Goal: Register for event/course

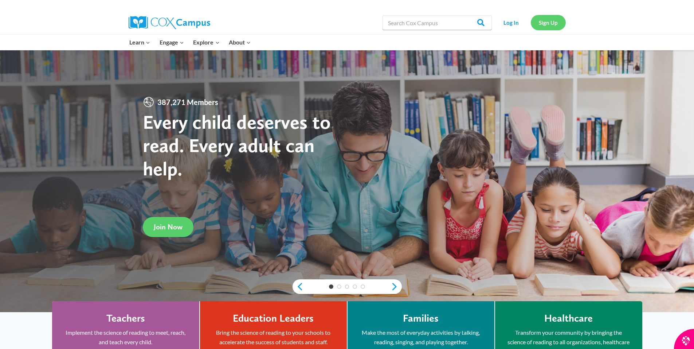
click at [537, 27] on link "Sign Up" at bounding box center [548, 22] width 35 height 15
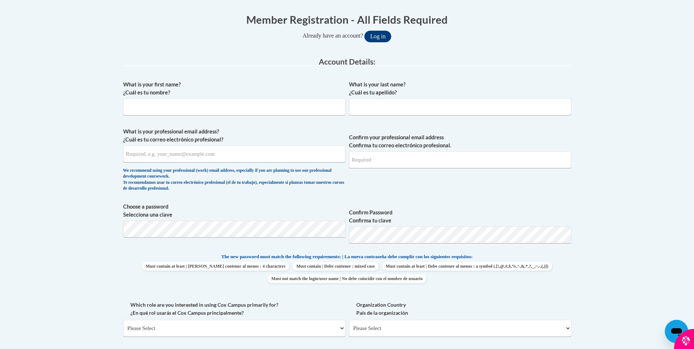
scroll to position [146, 0]
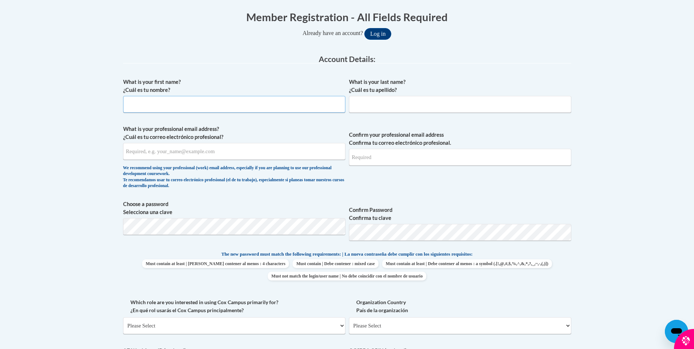
click at [188, 98] on input "What is your first name? ¿Cuál es tu nombre?" at bounding box center [234, 104] width 222 height 17
type input "Bernice"
click at [388, 110] on input "What is your last name? ¿Cuál es tu apellido?" at bounding box center [460, 104] width 222 height 17
type input "Townsend"
click at [233, 149] on input "What is your professional email address? ¿Cuál es tu correo electrónico profesi…" at bounding box center [234, 151] width 222 height 17
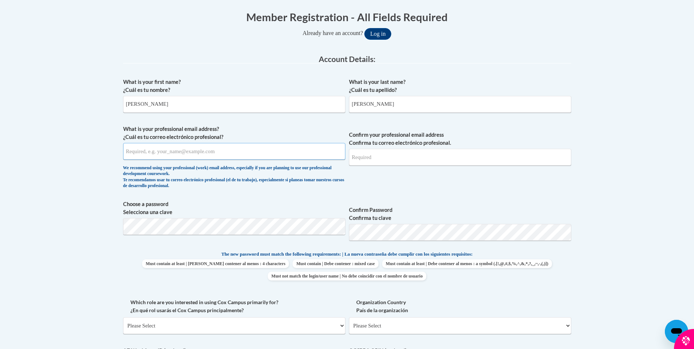
type input "kids1stlearningcenter@gmail.com"
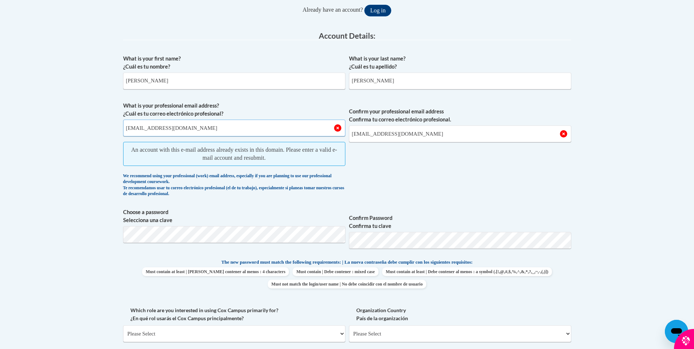
scroll to position [182, 0]
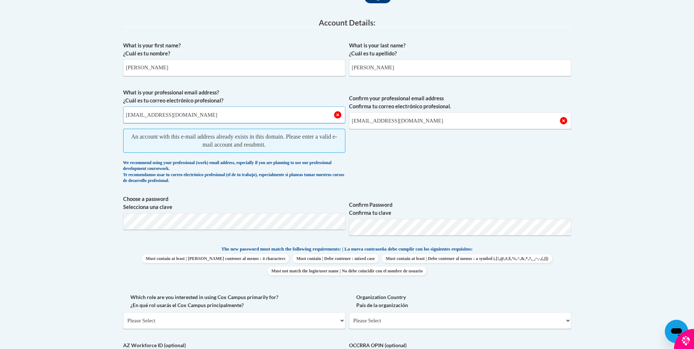
drag, startPoint x: 223, startPoint y: 114, endPoint x: 78, endPoint y: 120, distance: 145.5
click at [78, 120] on body "This site uses cookies to help improve your learning experience. By continuing …" at bounding box center [347, 274] width 694 height 912
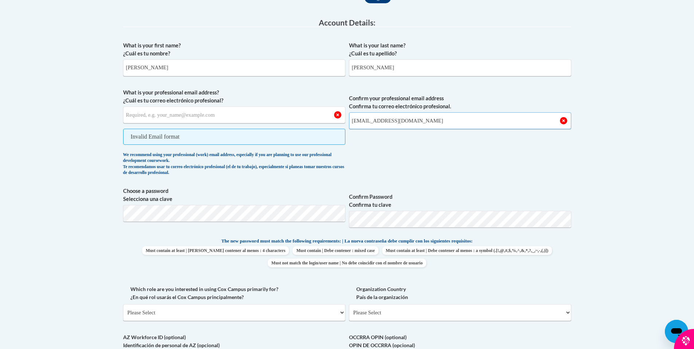
drag, startPoint x: 440, startPoint y: 120, endPoint x: 312, endPoint y: 121, distance: 127.9
click at [312, 121] on span "What is your professional email address? ¿Cuál es tu correo electrónico profesi…" at bounding box center [347, 134] width 448 height 91
click at [498, 137] on span "Confirm your professional email address Confirma tu correo electrónico profesio…" at bounding box center [460, 134] width 222 height 91
click at [190, 117] on input "What is your professional email address? ¿Cuál es tu correo electrónico profesi…" at bounding box center [234, 114] width 222 height 17
type input "bernicetownsend@393gmail.com.com"
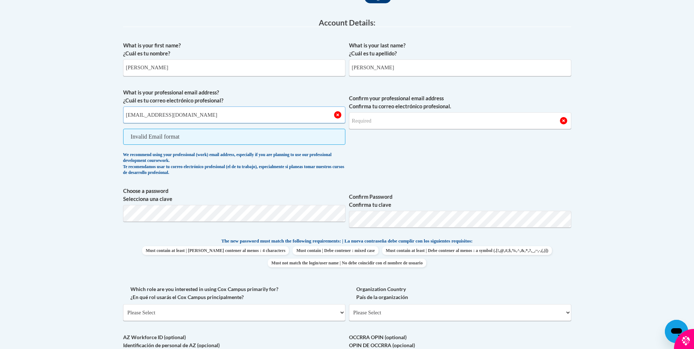
type input "bernicetownsend@393gmail.com.com"
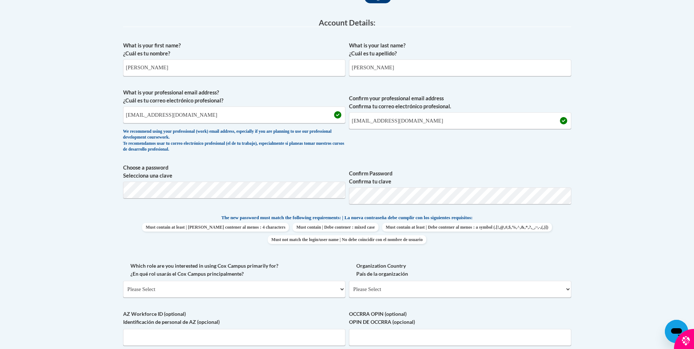
click at [480, 175] on label "Confirm Password Confirma tu clave" at bounding box center [460, 177] width 222 height 16
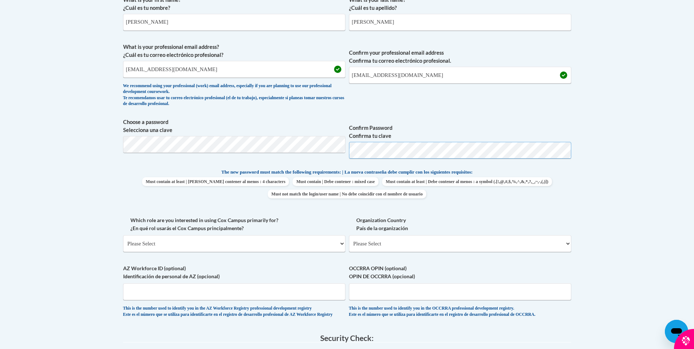
scroll to position [291, 0]
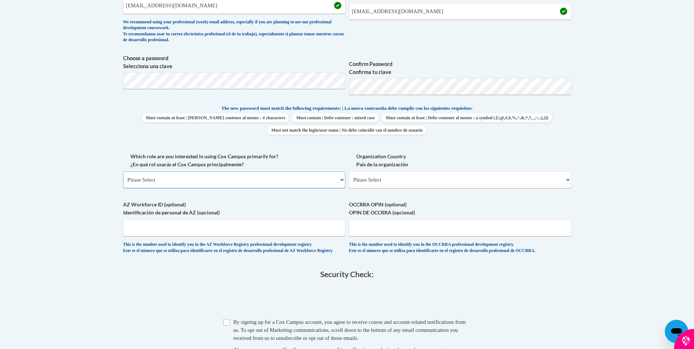
click at [154, 177] on select "Please Select College/University | Colegio/Universidad Community/Nonprofit Part…" at bounding box center [234, 179] width 222 height 17
select select "fbf2d438-af2f-41f8-98f1-81c410e29de3"
click at [123, 171] on select "Please Select College/University | Colegio/Universidad Community/Nonprofit Part…" at bounding box center [234, 179] width 222 height 17
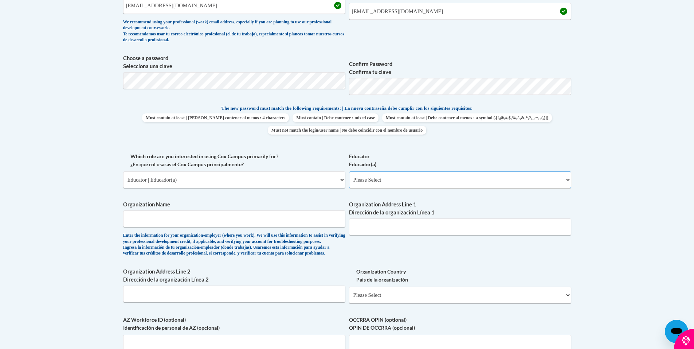
click at [448, 183] on select "Please Select Early Learning/Daycare Teacher/Family Home Care Provider | Maestr…" at bounding box center [460, 179] width 222 height 17
click at [349, 171] on select "Please Select Early Learning/Daycare Teacher/Family Home Care Provider | Maestr…" at bounding box center [460, 179] width 222 height 17
click at [420, 181] on select "Please Select Early Learning/Daycare Teacher/Family Home Care Provider | Maestr…" at bounding box center [460, 179] width 222 height 17
select select "5e2af403-4f2c-4e49-a02f-103e55d7b75b"
click at [349, 171] on select "Please Select Early Learning/Daycare Teacher/Family Home Care Provider | Maestr…" at bounding box center [460, 179] width 222 height 17
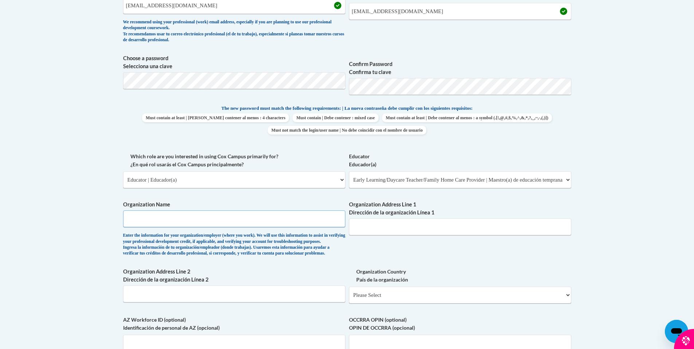
click at [227, 214] on input "Organization Name" at bounding box center [234, 218] width 222 height 17
type input "Kids First Learning Center"
type input "45 Church St"
drag, startPoint x: 410, startPoint y: 234, endPoint x: 322, endPoint y: 230, distance: 88.3
click at [322, 230] on div "What is your first name? ¿Cuál es tu nombre? Bernice What is your last name? ¿C…" at bounding box center [347, 152] width 448 height 447
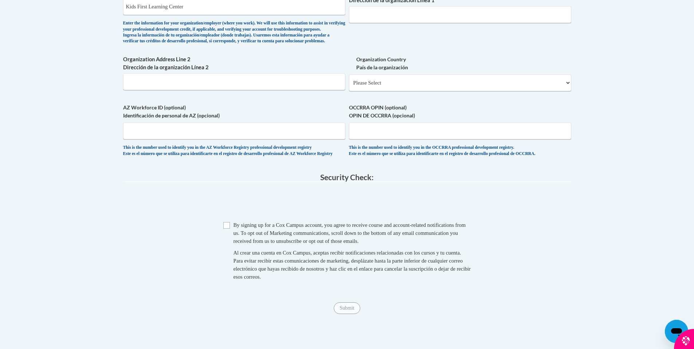
scroll to position [510, 0]
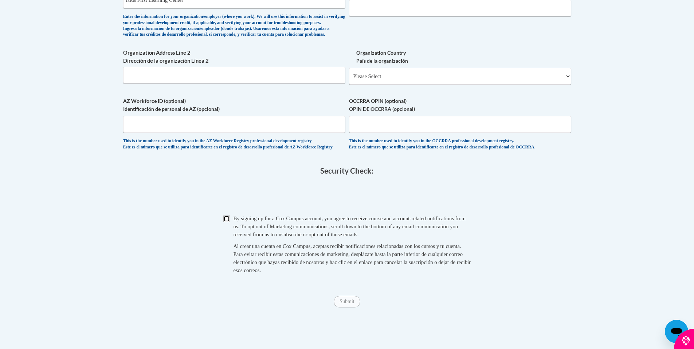
click at [228, 222] on input "Checkbox" at bounding box center [226, 218] width 7 height 7
checkbox input "true"
click at [345, 307] on input "Submit" at bounding box center [347, 302] width 26 height 12
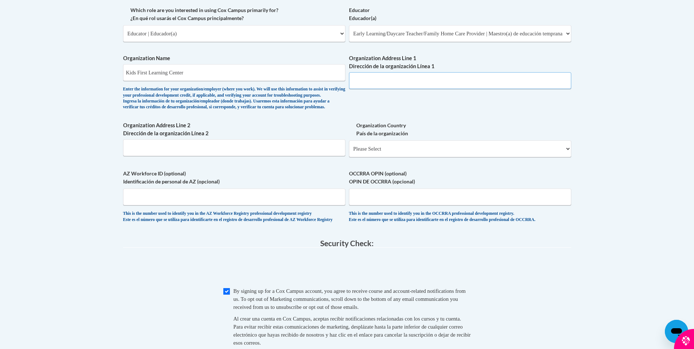
scroll to position [437, 0]
click at [410, 80] on input "Organization Address Line 1 Dirección de la organización Línea 1" at bounding box center [460, 81] width 222 height 17
click at [445, 82] on input "6476 Highway 15 N" at bounding box center [460, 81] width 222 height 17
type input "6476 Highway 15 N Ecru, Ms. 38841"
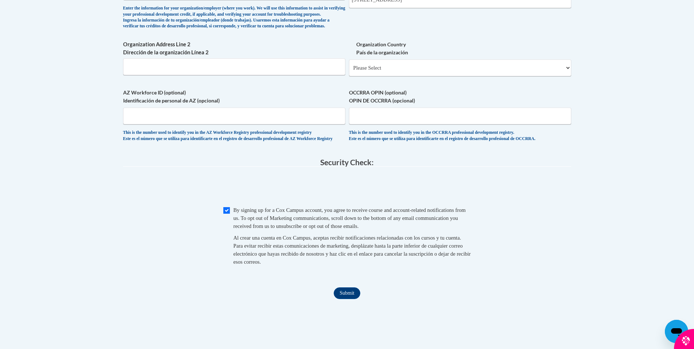
scroll to position [619, 0]
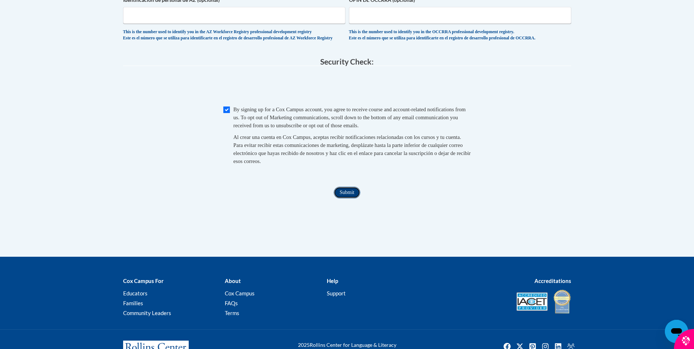
click at [351, 198] on input "Submit" at bounding box center [347, 193] width 26 height 12
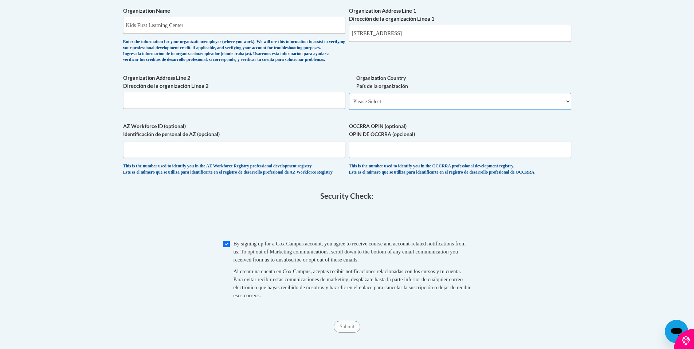
scroll to position [481, 0]
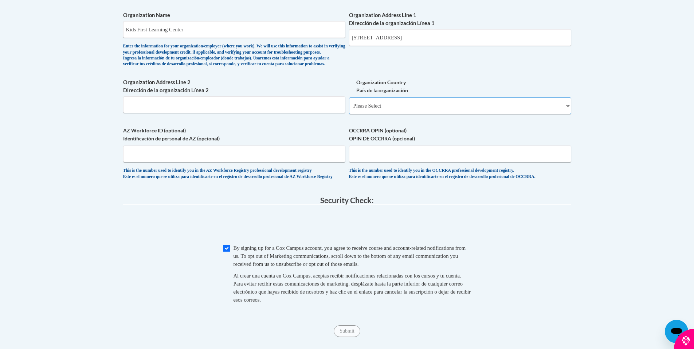
click at [411, 111] on select "Please Select United States | Estados Unidos Outside of the United States | Fue…" at bounding box center [460, 105] width 222 height 17
select select "ad49bcad-a171-4b2e-b99c-48b446064914"
click at [349, 109] on select "Please Select United States | Estados Unidos Outside of the United States | Fue…" at bounding box center [460, 105] width 222 height 17
select select
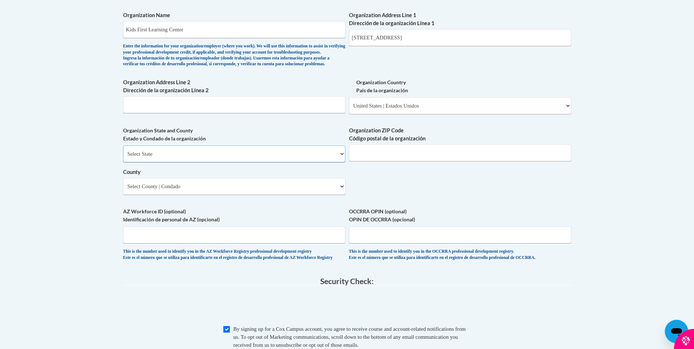
click at [158, 162] on select "Select State Alabama Alaska Arizona Arkansas California Colorado Connecticut De…" at bounding box center [234, 153] width 222 height 17
select select "Mississippi"
click at [123, 157] on select "Select State Alabama Alaska Arizona Arkansas California Colorado Connecticut De…" at bounding box center [234, 153] width 222 height 17
click at [369, 161] on input "Organization ZIP Code Código postal de la organización" at bounding box center [460, 152] width 222 height 17
type input "38841"
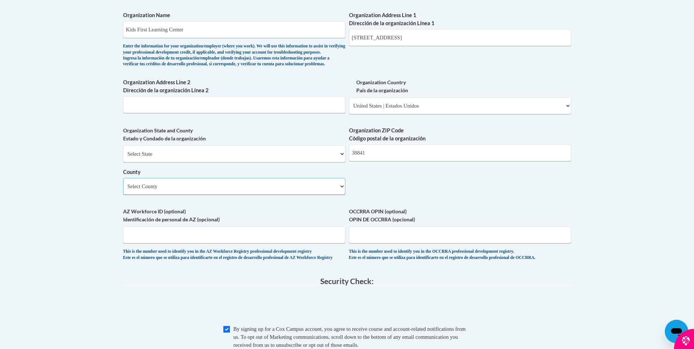
click at [262, 195] on select "Select County Adams Alcorn Amite Attala Benton Bolivar Calhoun Carroll Chickasa…" at bounding box center [234, 186] width 222 height 17
select select "Pontotoc"
click at [123, 190] on select "Select County Adams Alcorn Amite Attala Benton Bolivar Calhoun Carroll Chickasa…" at bounding box center [234, 186] width 222 height 17
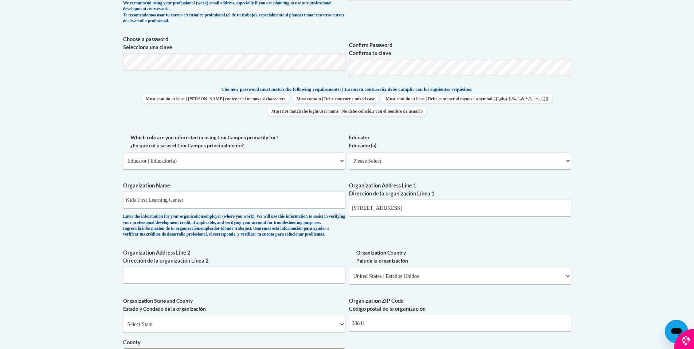
scroll to position [298, 0]
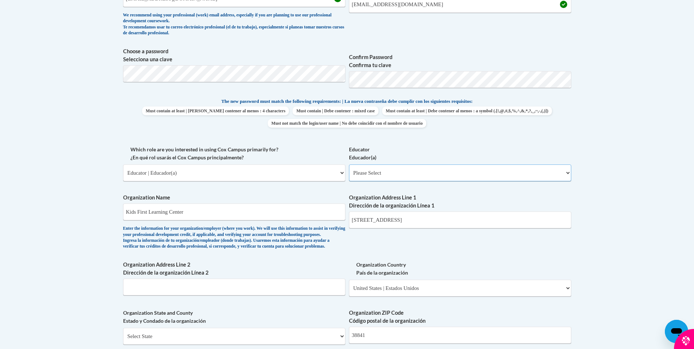
click at [419, 174] on select "Please Select Early Learning/Daycare Teacher/Family Home Care Provider | Maestr…" at bounding box center [460, 172] width 222 height 17
select select "5e2af403-4f2c-4e49-a02f-103e55d7b75b"
click at [349, 164] on select "Please Select Early Learning/Daycare Teacher/Family Home Care Provider | Maestr…" at bounding box center [460, 172] width 222 height 17
select select "null"
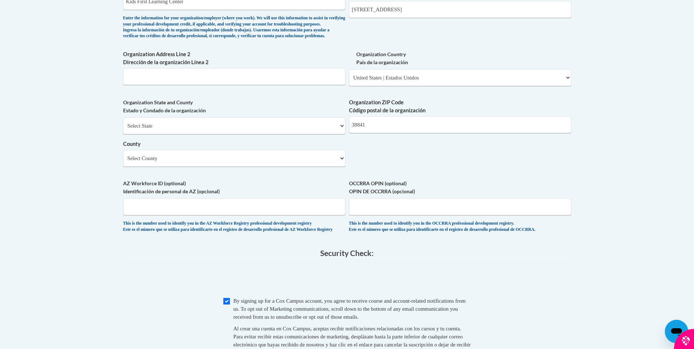
scroll to position [481, 0]
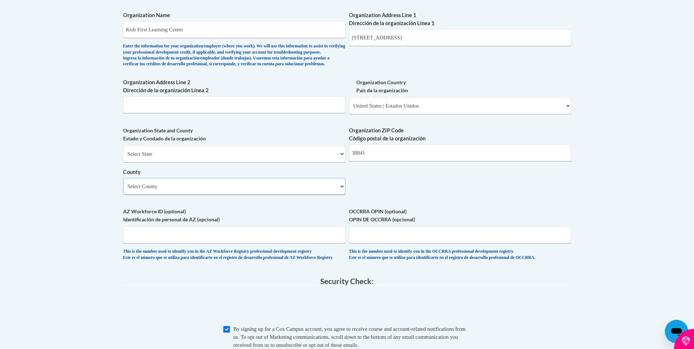
click at [298, 195] on select "Select County Adams Alcorn Amite Attala Benton Bolivar Calhoun Carroll Chickasa…" at bounding box center [234, 186] width 222 height 17
select select "Pontotoc"
click at [123, 190] on select "Select County Adams Alcorn Amite Attala Benton Bolivar Calhoun Carroll Chickasa…" at bounding box center [234, 186] width 222 height 17
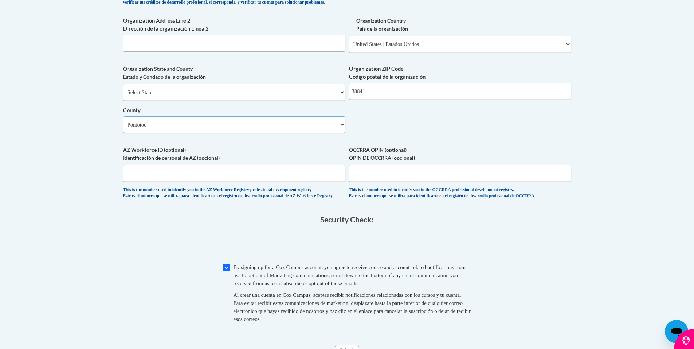
scroll to position [444, 0]
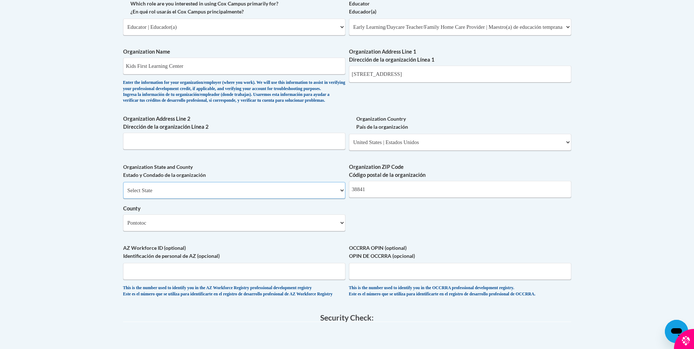
click at [150, 199] on select "Select State Alabama Alaska Arizona Arkansas California Colorado Connecticut De…" at bounding box center [234, 190] width 222 height 17
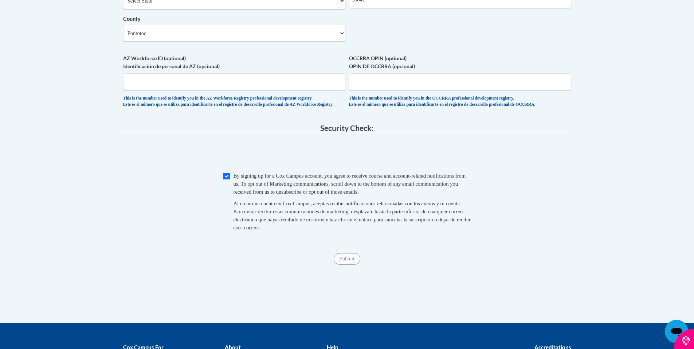
click at [175, 111] on div "AZ Workforce ID (optional) Identificación de personal de AZ (opcional) This is …" at bounding box center [234, 82] width 222 height 57
click at [347, 265] on input "Submit" at bounding box center [347, 259] width 26 height 12
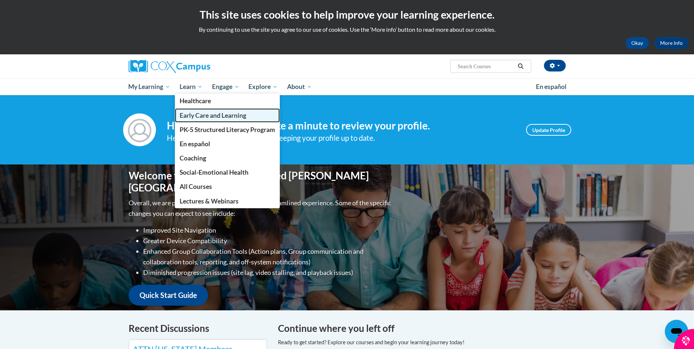
click at [218, 117] on span "Early Care and Learning" at bounding box center [213, 115] width 67 height 8
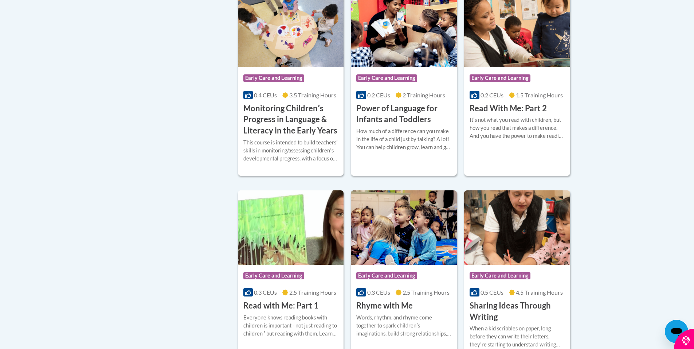
scroll to position [802, 0]
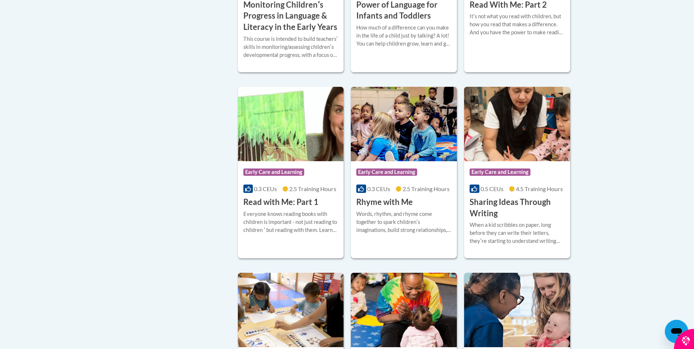
click at [417, 192] on span "2.5 Training Hours" at bounding box center [426, 188] width 47 height 7
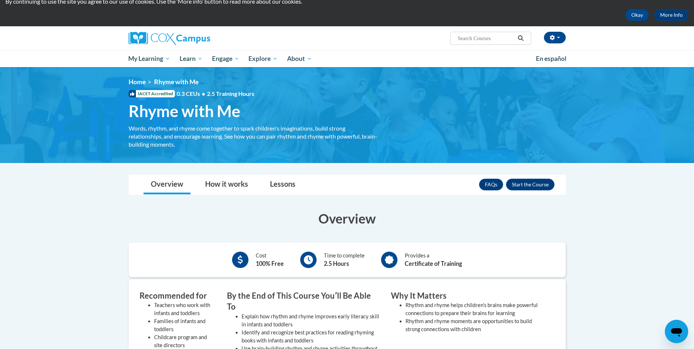
scroll to position [73, 0]
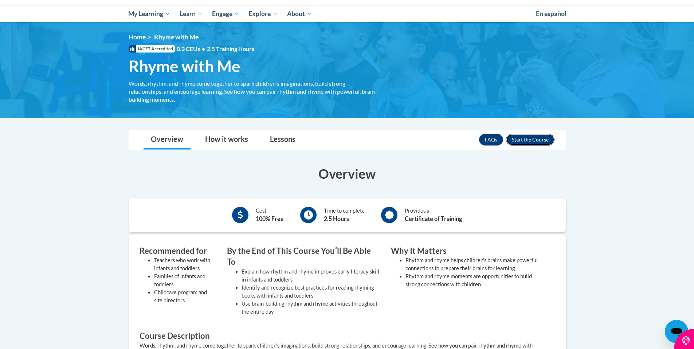
click at [538, 141] on button "Enroll" at bounding box center [530, 140] width 48 height 12
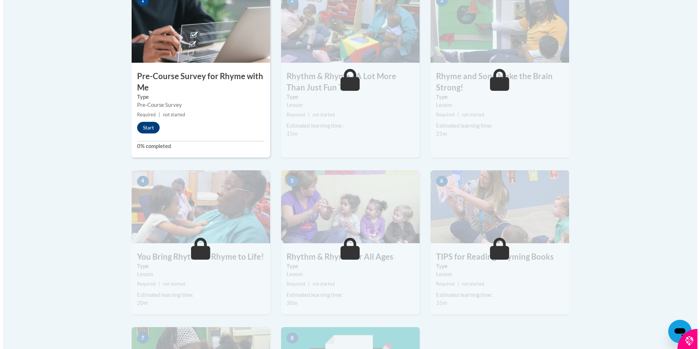
scroll to position [182, 0]
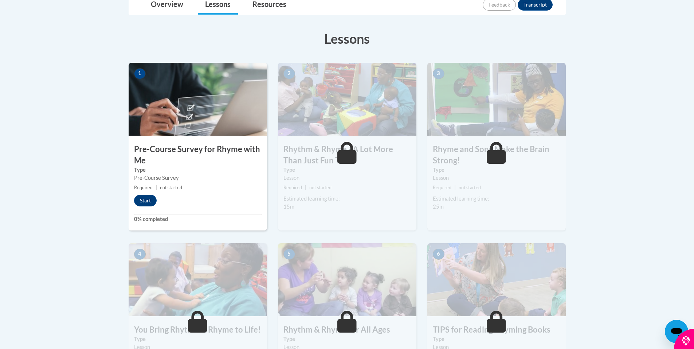
click at [210, 118] on img at bounding box center [198, 99] width 138 height 73
click at [150, 196] on button "Start" at bounding box center [145, 201] width 23 height 12
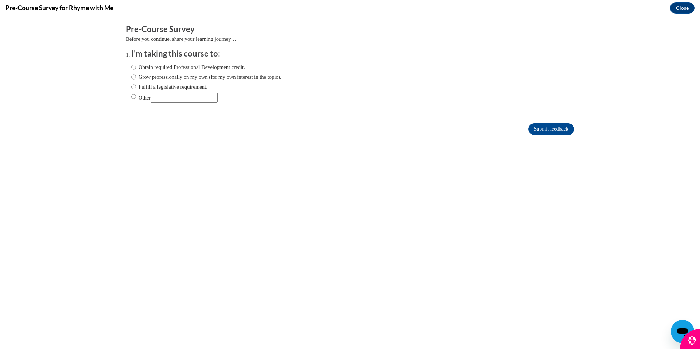
scroll to position [0, 0]
click at [131, 67] on input "Obtain required Professional Development credit." at bounding box center [133, 67] width 5 height 8
radio input "true"
click at [131, 79] on input "Grow professionally on my own (for my own interest in the topic)." at bounding box center [133, 77] width 5 height 8
radio input "true"
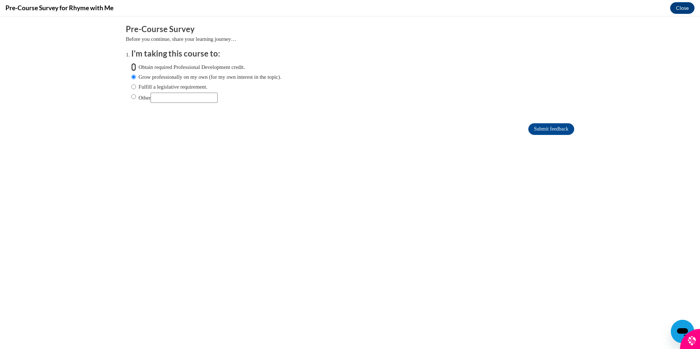
click at [131, 70] on input "Obtain required Professional Development credit." at bounding box center [133, 67] width 5 height 8
radio input "true"
click at [536, 127] on input "Submit feedback" at bounding box center [551, 129] width 46 height 12
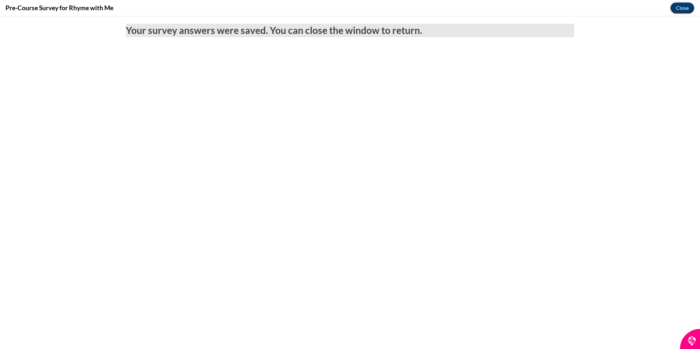
click at [675, 9] on button "Close" at bounding box center [682, 8] width 24 height 12
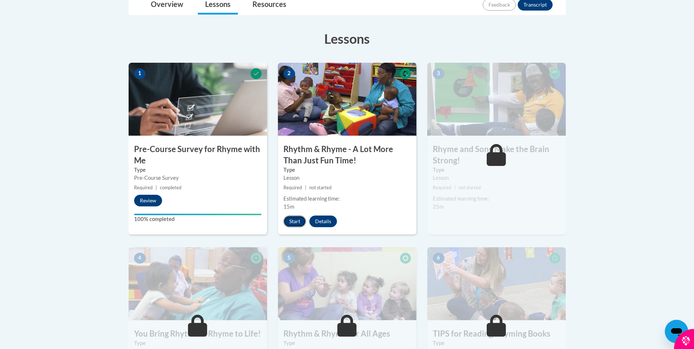
click at [291, 219] on button "Start" at bounding box center [294, 221] width 23 height 12
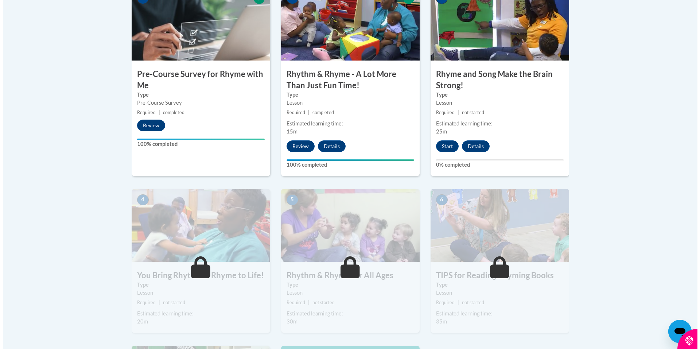
scroll to position [255, 0]
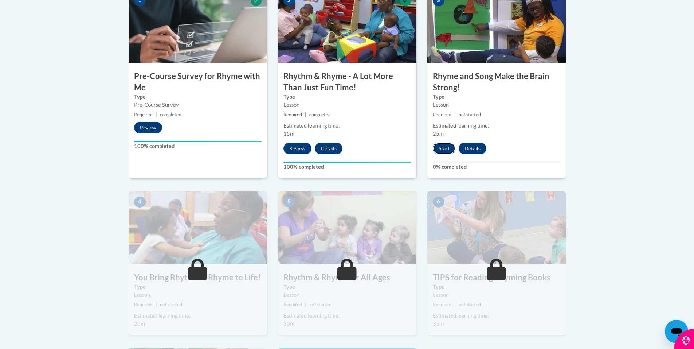
click at [445, 146] on button "Start" at bounding box center [444, 148] width 23 height 12
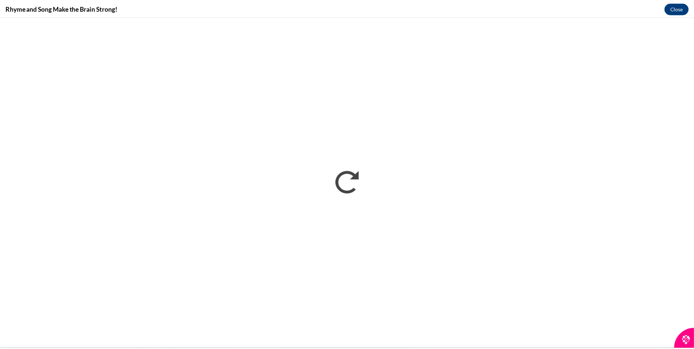
scroll to position [0, 0]
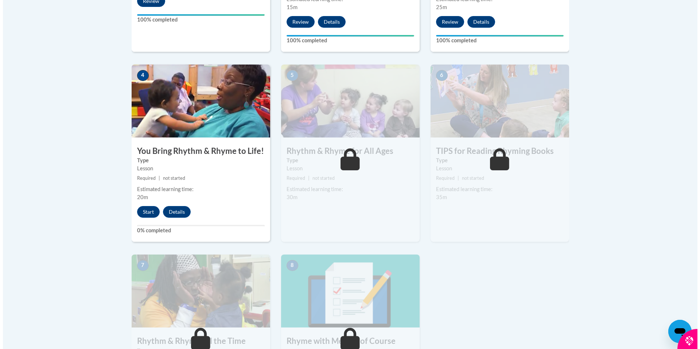
scroll to position [401, 0]
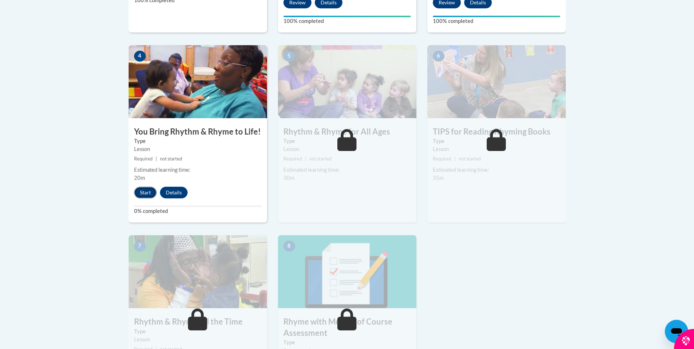
click at [145, 194] on button "Start" at bounding box center [145, 193] width 23 height 12
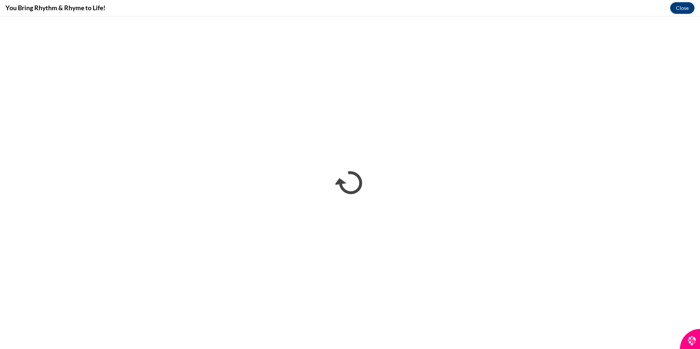
scroll to position [0, 0]
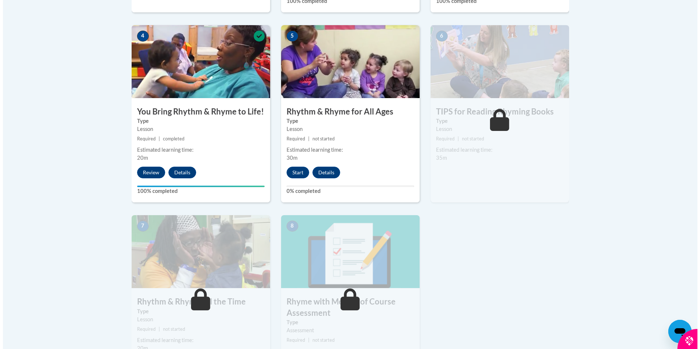
scroll to position [437, 0]
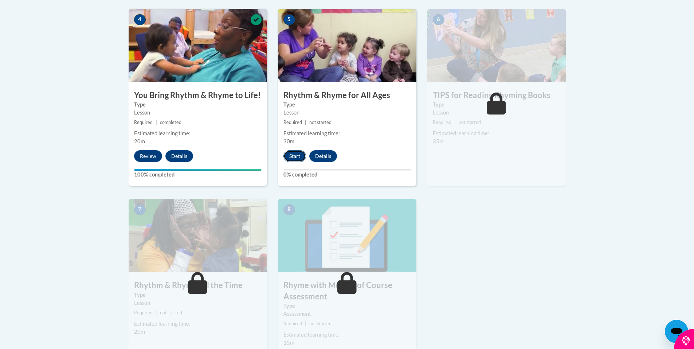
click at [298, 155] on button "Start" at bounding box center [294, 156] width 23 height 12
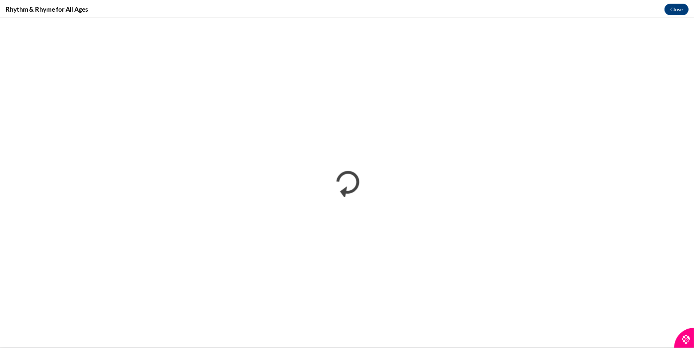
scroll to position [0, 0]
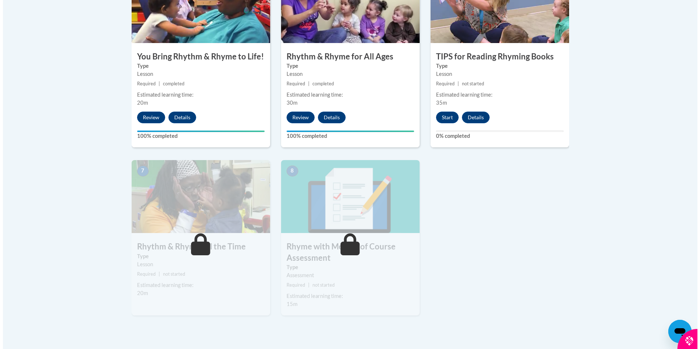
scroll to position [437, 0]
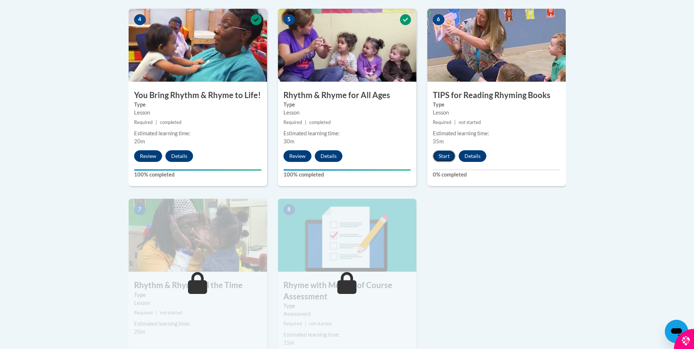
click at [448, 157] on button "Start" at bounding box center [444, 156] width 23 height 12
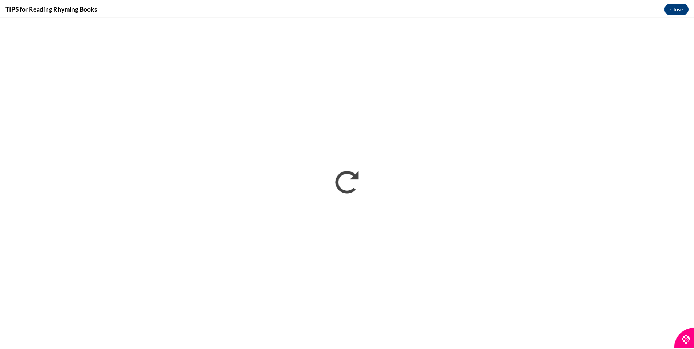
scroll to position [0, 0]
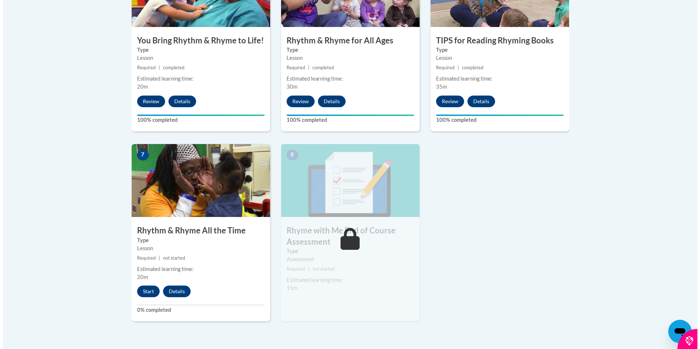
scroll to position [510, 0]
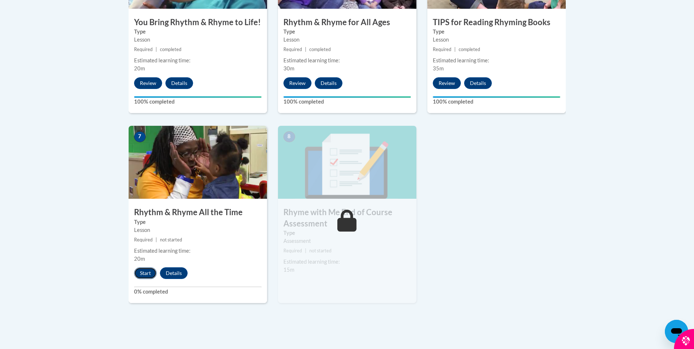
click at [144, 271] on button "Start" at bounding box center [145, 273] width 23 height 12
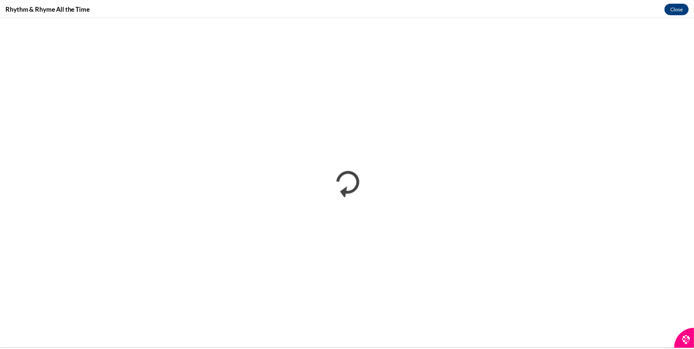
scroll to position [0, 0]
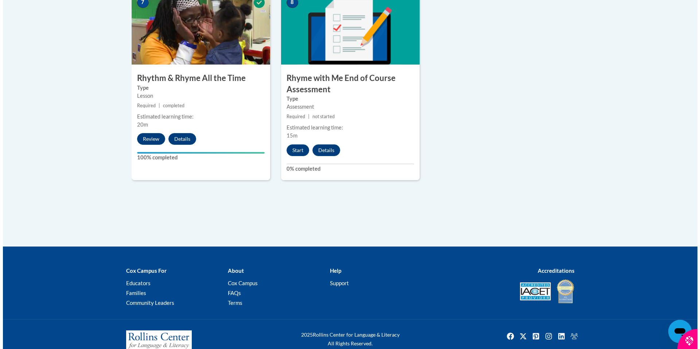
scroll to position [645, 0]
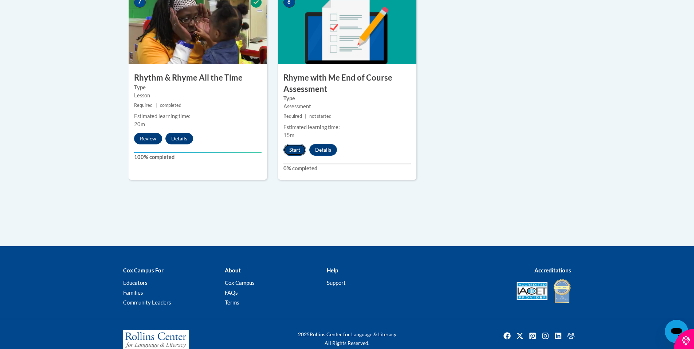
click at [298, 152] on button "Start" at bounding box center [294, 150] width 23 height 12
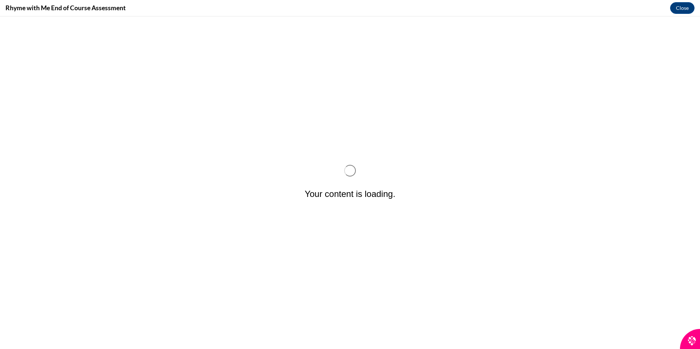
scroll to position [0, 0]
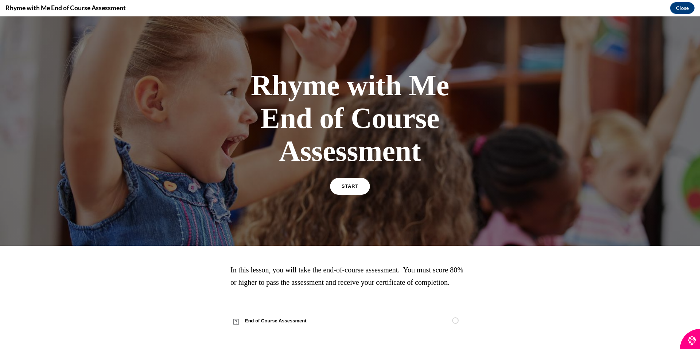
click at [345, 188] on span "START" at bounding box center [349, 186] width 17 height 5
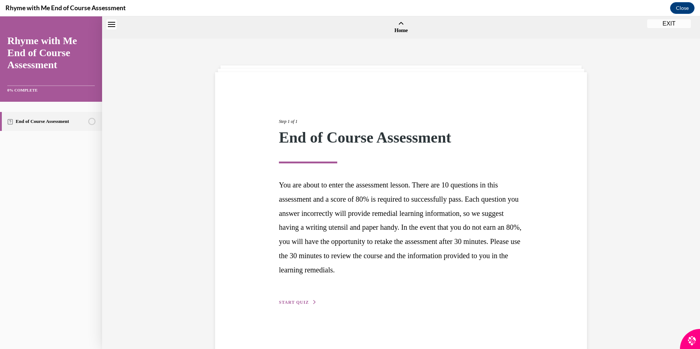
scroll to position [23, 0]
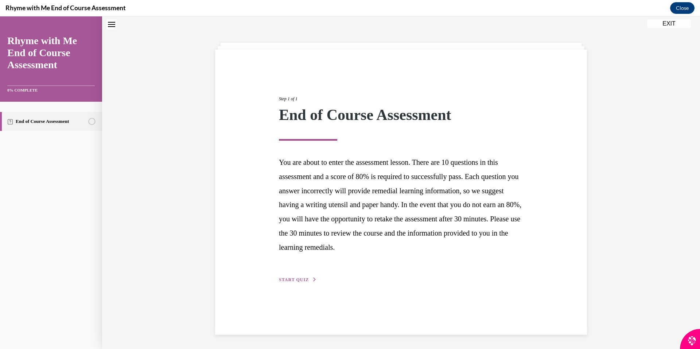
click at [302, 281] on span "START QUIZ" at bounding box center [294, 279] width 30 height 5
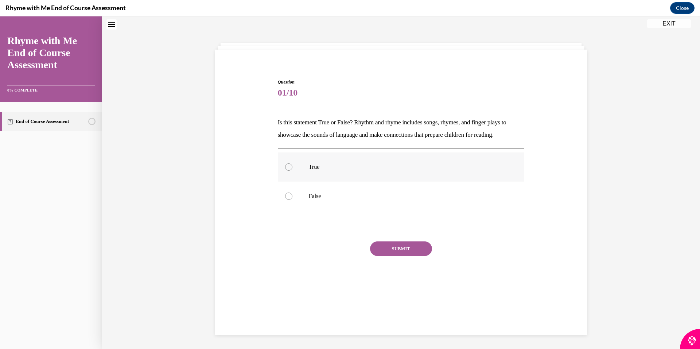
click at [290, 164] on label "True" at bounding box center [401, 166] width 247 height 29
click at [290, 164] on input "True" at bounding box center [288, 166] width 7 height 7
radio input "true"
click at [402, 249] on button "SUBMIT" at bounding box center [401, 248] width 62 height 15
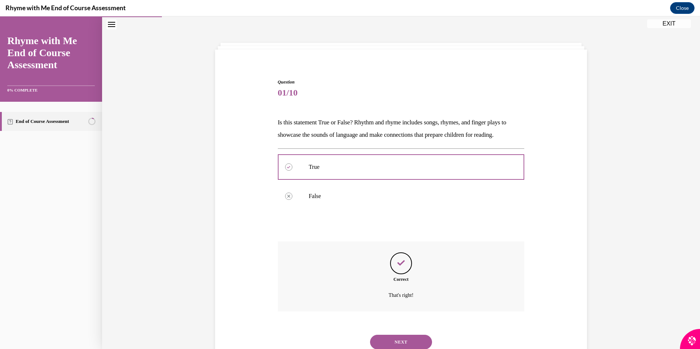
scroll to position [48, 0]
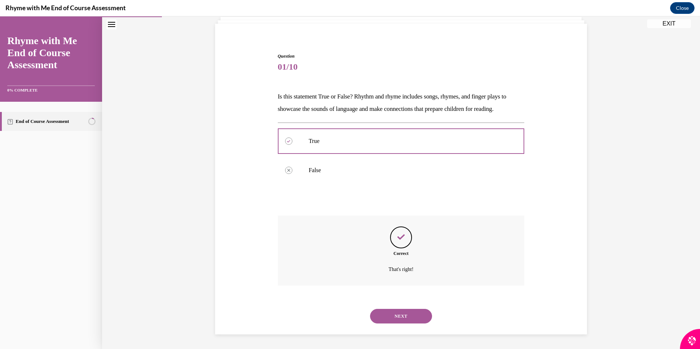
click at [407, 317] on button "NEXT" at bounding box center [401, 316] width 62 height 15
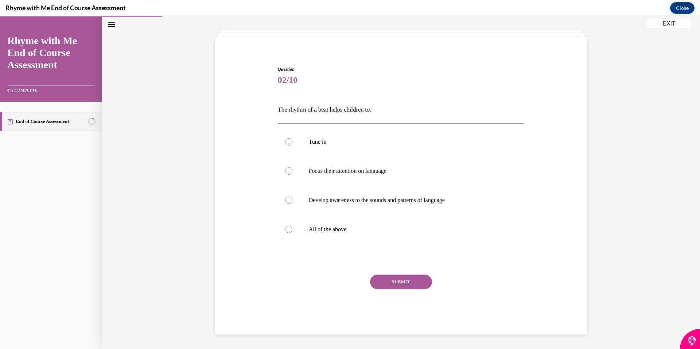
scroll to position [25, 0]
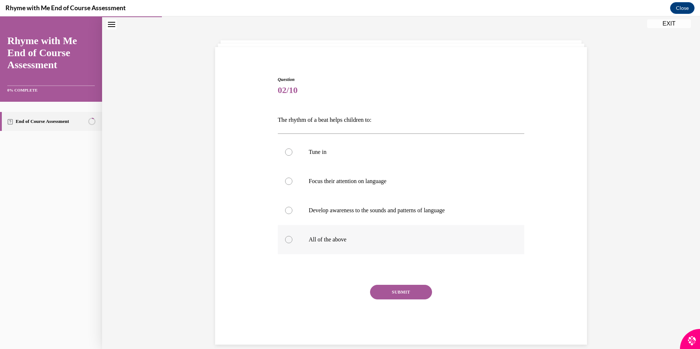
click at [317, 239] on p "All of the above" at bounding box center [407, 239] width 197 height 7
click at [292, 239] on input "All of the above" at bounding box center [288, 239] width 7 height 7
radio input "true"
click at [384, 291] on button "SUBMIT" at bounding box center [401, 292] width 62 height 15
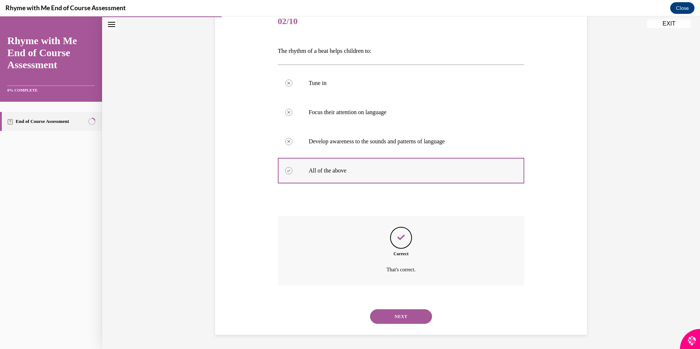
scroll to position [94, 0]
click at [411, 313] on button "NEXT" at bounding box center [401, 316] width 62 height 15
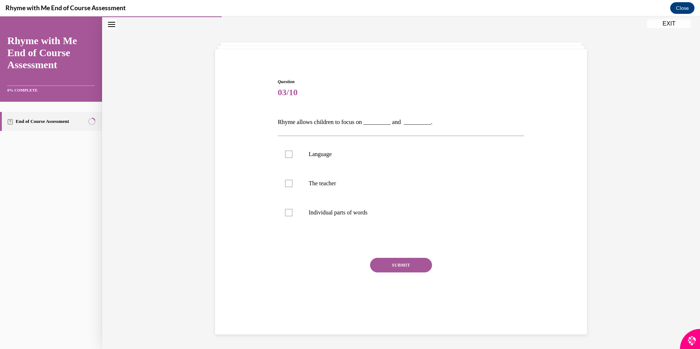
scroll to position [23, 0]
click at [286, 153] on div at bounding box center [288, 153] width 7 height 7
click at [286, 153] on input "Language" at bounding box center [288, 153] width 7 height 7
checkbox input "true"
click at [285, 214] on div at bounding box center [288, 212] width 7 height 7
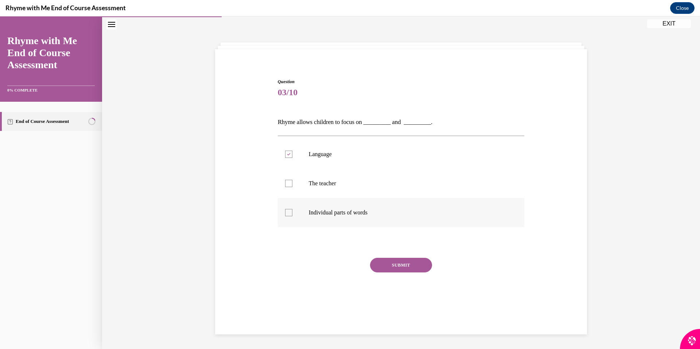
click at [285, 214] on input "Individual parts of words" at bounding box center [288, 212] width 7 height 7
checkbox input "true"
click at [393, 266] on button "SUBMIT" at bounding box center [401, 265] width 62 height 15
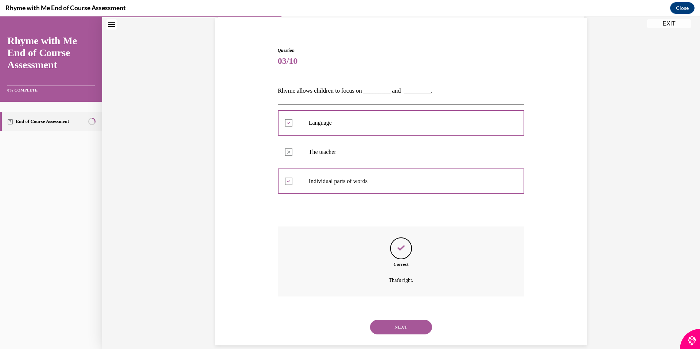
scroll to position [65, 0]
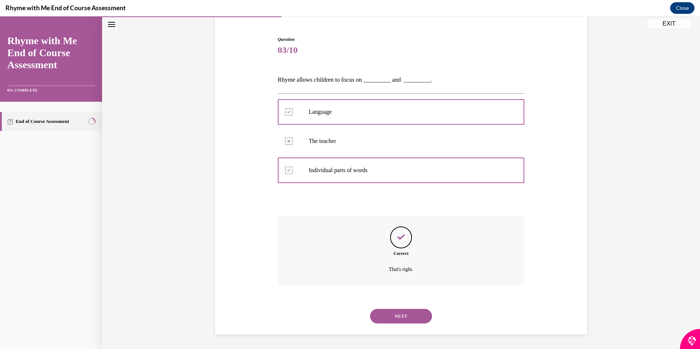
click at [395, 319] on button "NEXT" at bounding box center [401, 316] width 62 height 15
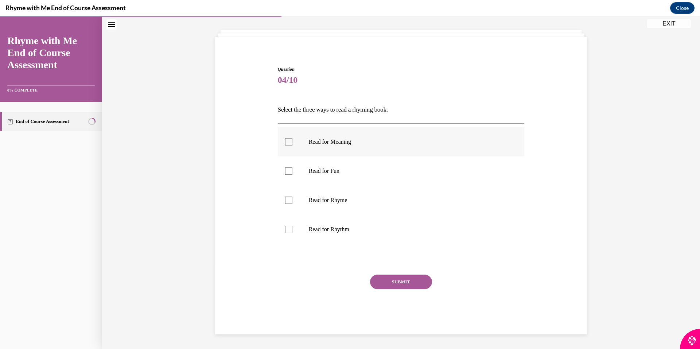
click at [285, 140] on div at bounding box center [288, 141] width 7 height 7
click at [285, 140] on input "Read for Meaning" at bounding box center [288, 141] width 7 height 7
checkbox input "true"
click at [287, 195] on label "Read for Rhyme" at bounding box center [401, 199] width 247 height 29
click at [287, 196] on input "Read for Rhyme" at bounding box center [288, 199] width 7 height 7
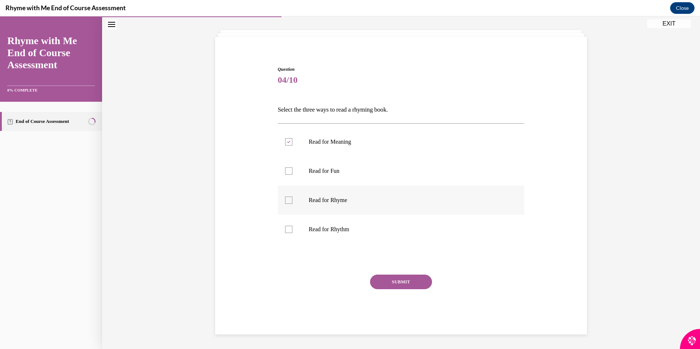
checkbox input "true"
click at [286, 235] on label "Read for Rhythm" at bounding box center [401, 229] width 247 height 29
click at [286, 233] on input "Read for Rhythm" at bounding box center [288, 229] width 7 height 7
checkbox input "true"
click at [418, 277] on button "SUBMIT" at bounding box center [401, 281] width 62 height 15
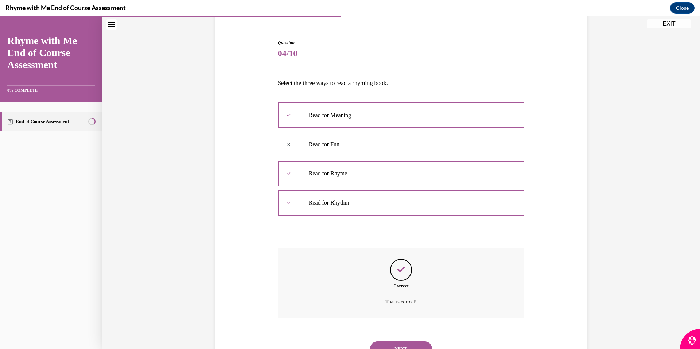
scroll to position [94, 0]
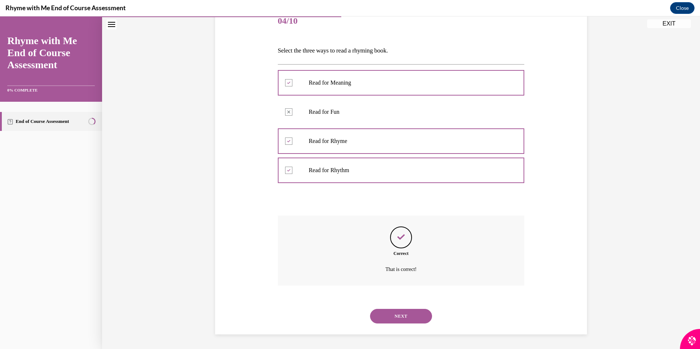
click at [416, 314] on button "NEXT" at bounding box center [401, 316] width 62 height 15
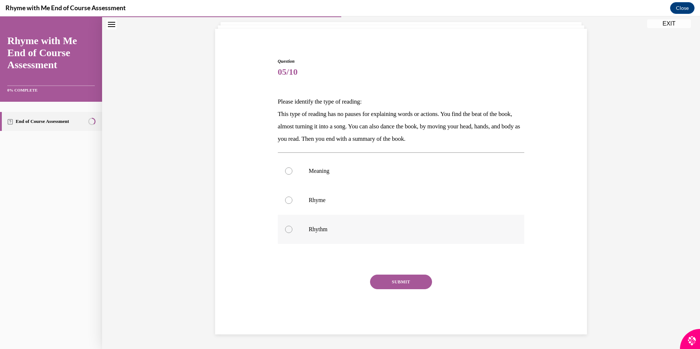
click at [285, 228] on div at bounding box center [288, 229] width 7 height 7
click at [285, 228] on input "Rhythm" at bounding box center [288, 229] width 7 height 7
radio input "true"
click at [390, 283] on button "SUBMIT" at bounding box center [401, 281] width 62 height 15
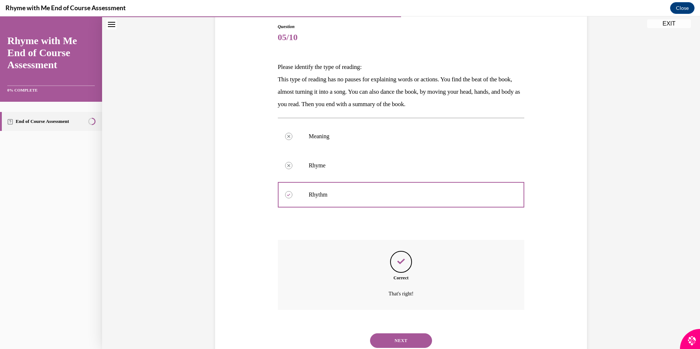
scroll to position [102, 0]
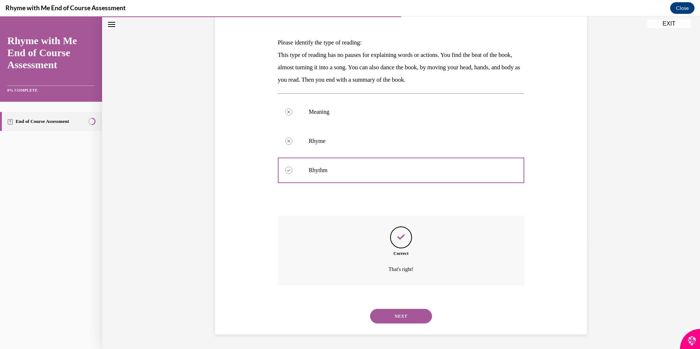
click at [391, 316] on button "NEXT" at bounding box center [401, 316] width 62 height 15
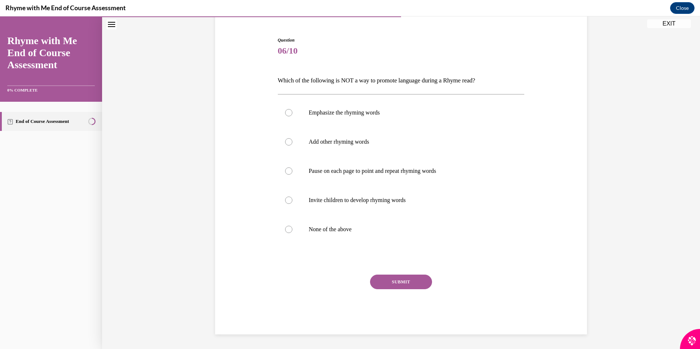
scroll to position [64, 0]
drag, startPoint x: 286, startPoint y: 232, endPoint x: 289, endPoint y: 231, distance: 3.7
click at [286, 231] on div at bounding box center [288, 229] width 7 height 7
click at [286, 231] on input "None of the above" at bounding box center [288, 229] width 7 height 7
radio input "true"
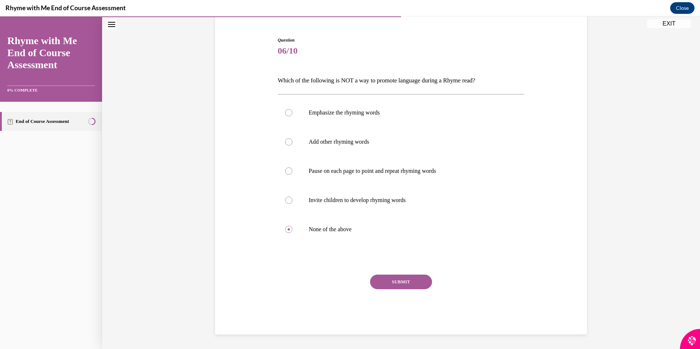
click at [405, 285] on button "SUBMIT" at bounding box center [401, 281] width 62 height 15
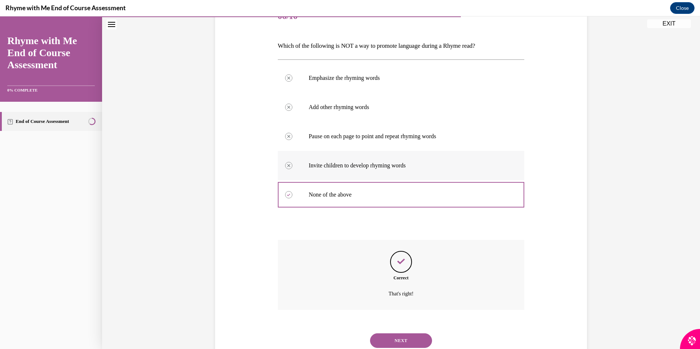
scroll to position [124, 0]
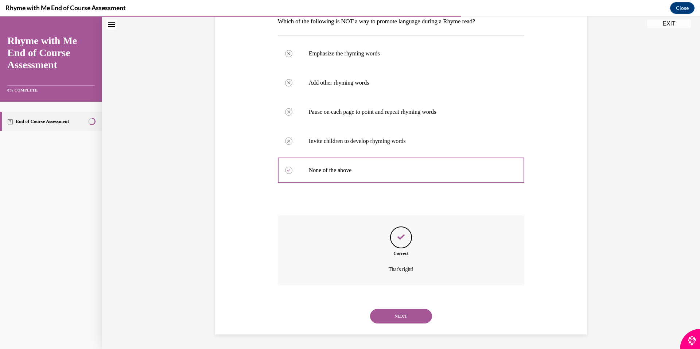
click at [406, 321] on button "NEXT" at bounding box center [401, 316] width 62 height 15
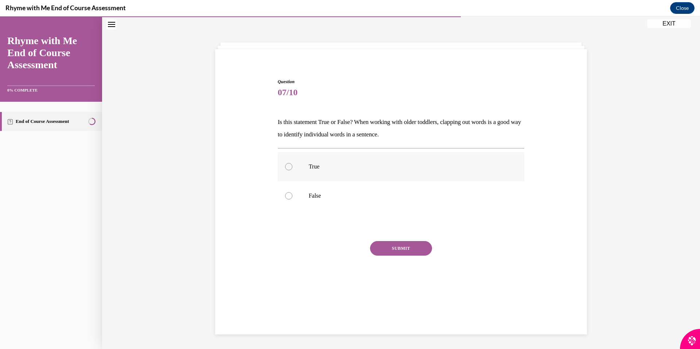
click at [286, 168] on div at bounding box center [288, 166] width 7 height 7
click at [286, 168] on input "True" at bounding box center [288, 166] width 7 height 7
radio input "true"
click at [413, 247] on button "SUBMIT" at bounding box center [401, 248] width 62 height 15
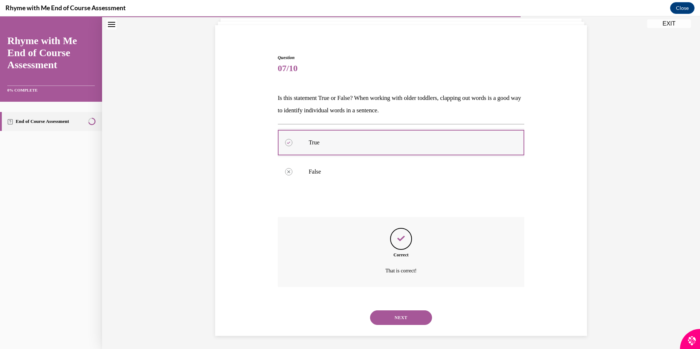
scroll to position [48, 0]
click at [415, 317] on button "NEXT" at bounding box center [401, 316] width 62 height 15
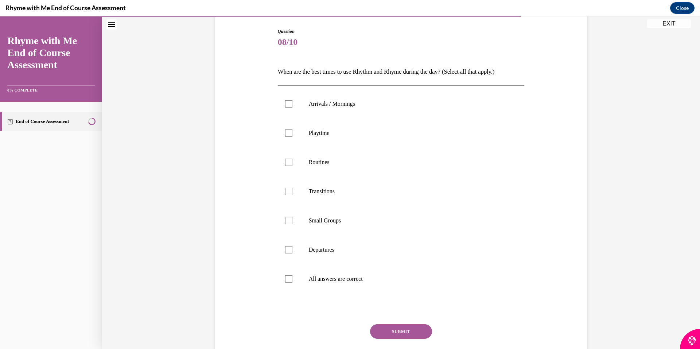
scroll to position [111, 0]
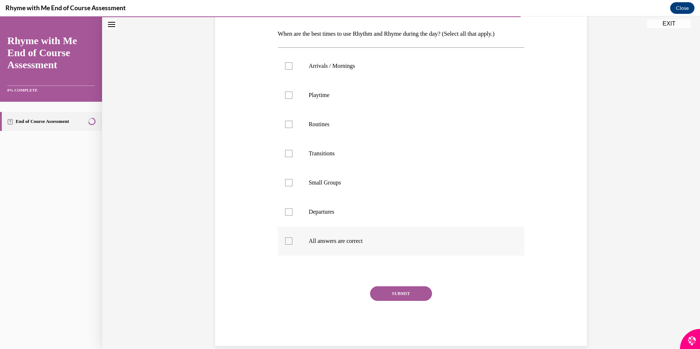
click at [279, 246] on label "All answers are correct" at bounding box center [401, 240] width 247 height 29
click at [285, 244] on input "All answers are correct" at bounding box center [288, 240] width 7 height 7
checkbox input "true"
click at [402, 292] on button "SUBMIT" at bounding box center [401, 293] width 62 height 15
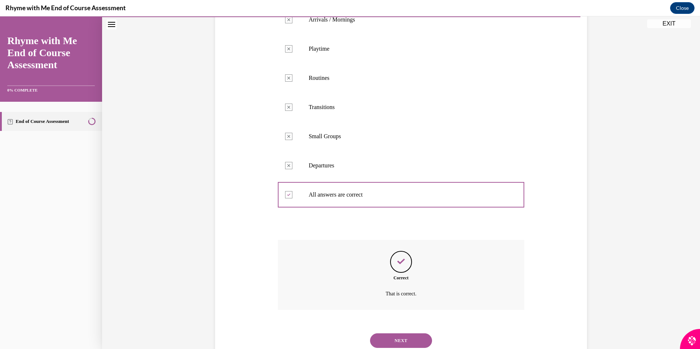
scroll to position [182, 0]
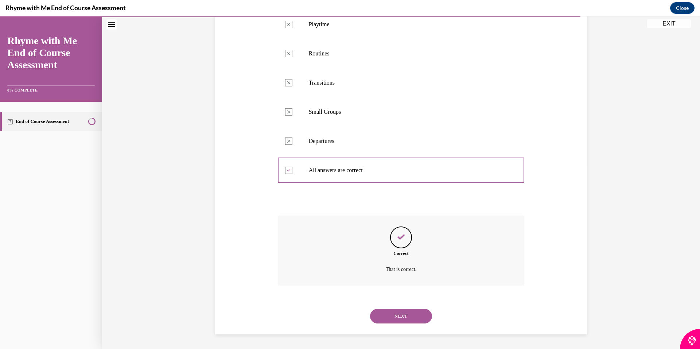
click at [407, 319] on button "NEXT" at bounding box center [401, 316] width 62 height 15
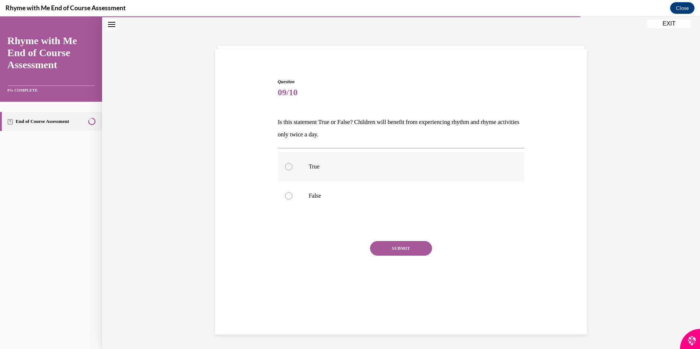
click at [285, 164] on div at bounding box center [288, 166] width 7 height 7
click at [285, 164] on input "True" at bounding box center [288, 166] width 7 height 7
radio input "true"
click at [406, 253] on button "SUBMIT" at bounding box center [401, 248] width 62 height 15
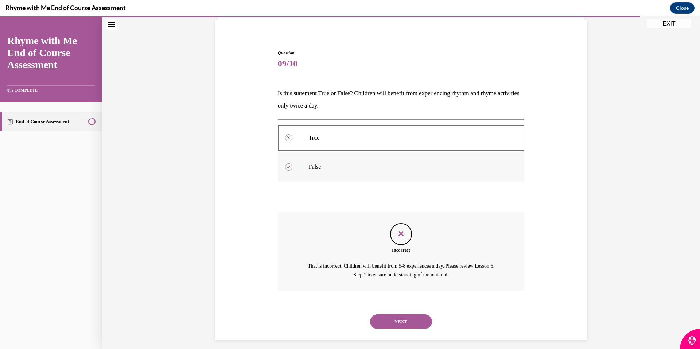
scroll to position [57, 0]
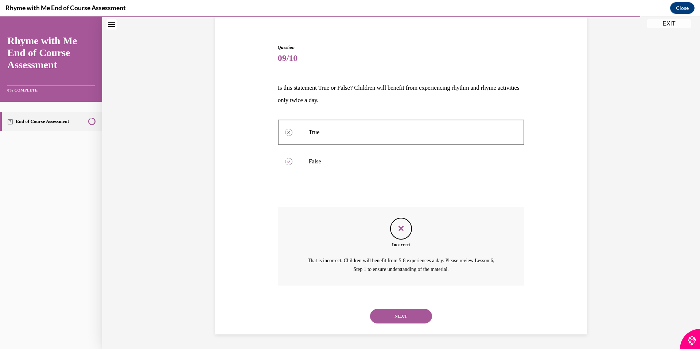
click at [403, 311] on button "NEXT" at bounding box center [401, 316] width 62 height 15
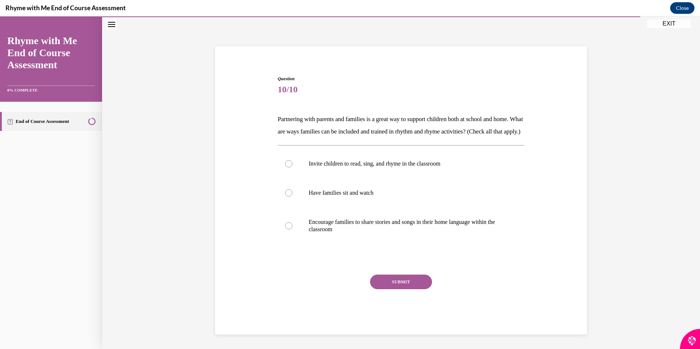
scroll to position [38, 0]
click at [286, 164] on div at bounding box center [288, 163] width 7 height 7
click at [286, 164] on input "Invite children to read, sing, and rhyme in the classroom" at bounding box center [288, 163] width 7 height 7
radio input "true"
click at [285, 227] on div at bounding box center [288, 225] width 7 height 7
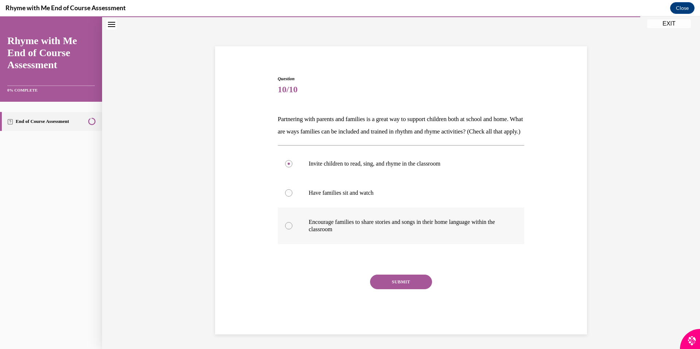
click at [285, 227] on input "Encourage families to share stories and songs in their home language within the…" at bounding box center [288, 225] width 7 height 7
radio input "true"
click at [415, 278] on button "SUBMIT" at bounding box center [401, 281] width 62 height 15
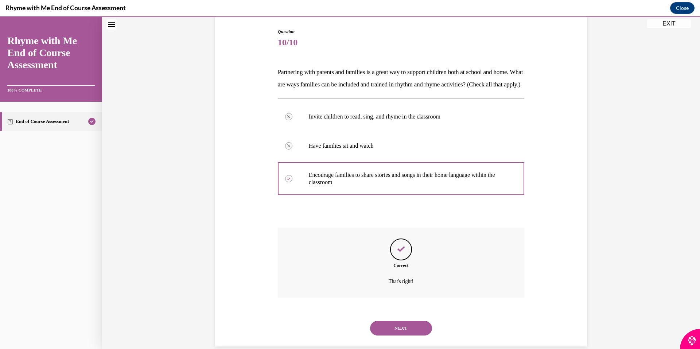
scroll to position [97, 0]
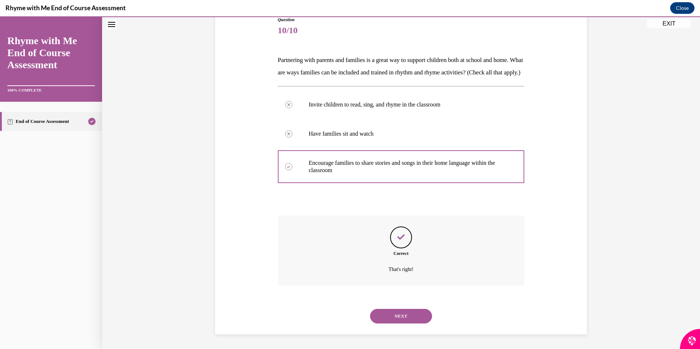
click at [409, 312] on button "NEXT" at bounding box center [401, 316] width 62 height 15
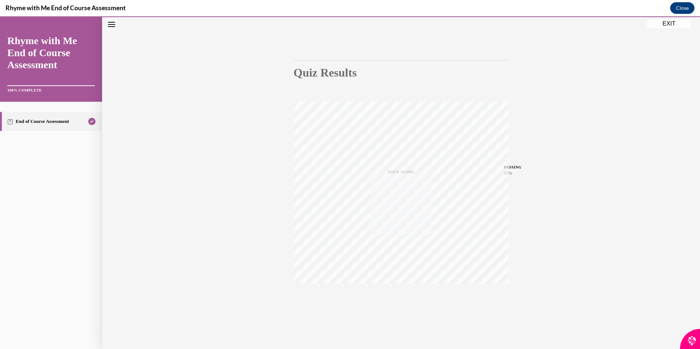
scroll to position [41, 0]
click at [664, 25] on button "EXIT" at bounding box center [669, 23] width 44 height 9
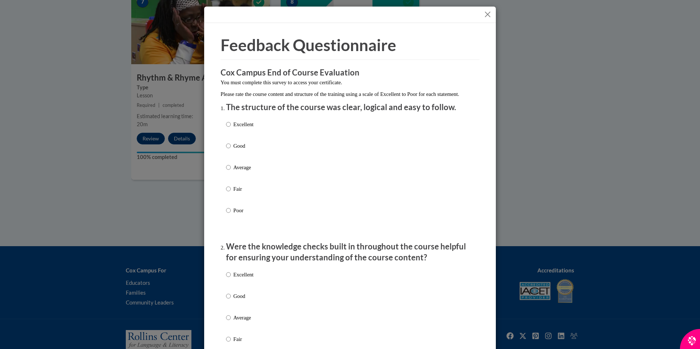
click at [227, 278] on input "Excellent" at bounding box center [228, 274] width 5 height 8
radio input "true"
click at [226, 128] on input "Excellent" at bounding box center [228, 124] width 5 height 8
radio input "true"
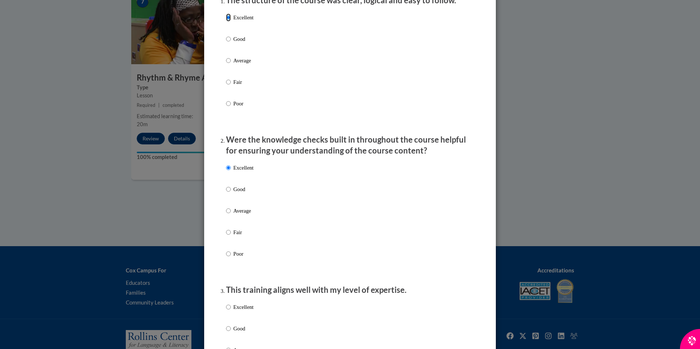
scroll to position [109, 0]
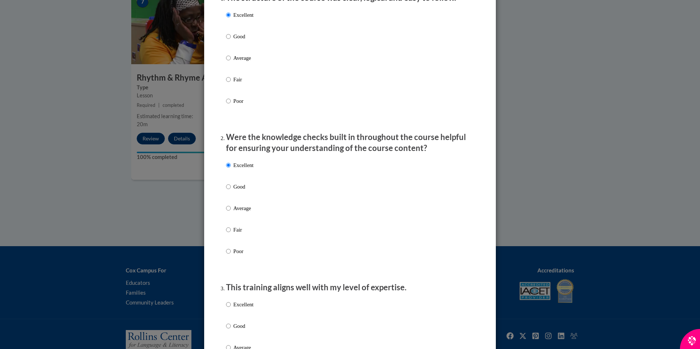
click at [229, 310] on label "Excellent" at bounding box center [239, 310] width 27 height 20
click at [229, 308] on input "Excellent" at bounding box center [228, 304] width 5 height 8
radio input "true"
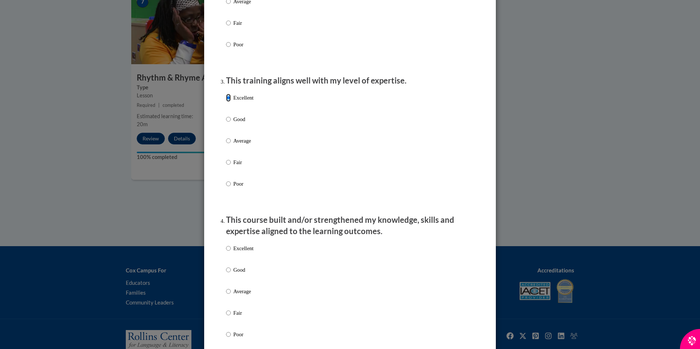
scroll to position [328, 0]
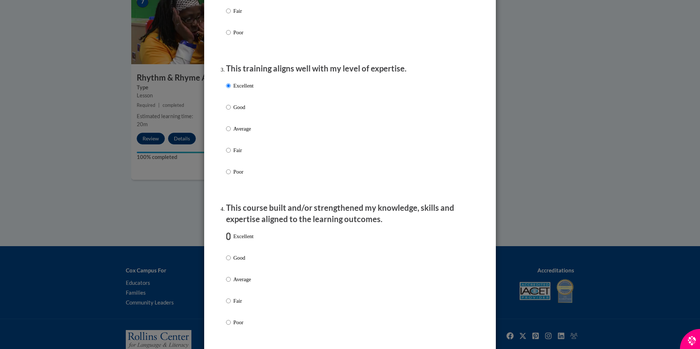
click at [227, 240] on input "Excellent" at bounding box center [228, 236] width 5 height 8
radio input "true"
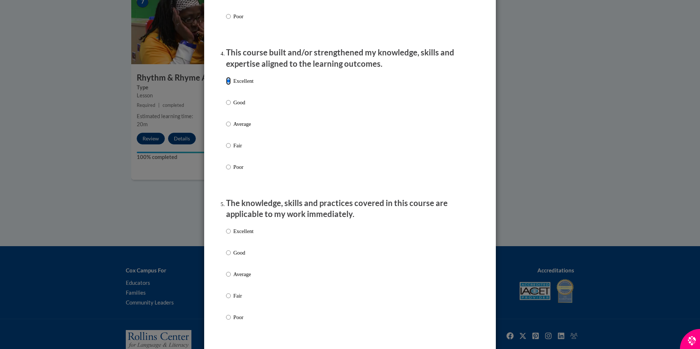
scroll to position [510, 0]
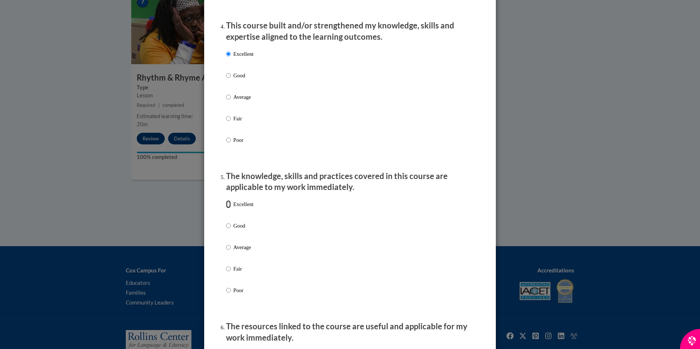
click at [226, 208] on input "Excellent" at bounding box center [228, 204] width 5 height 8
radio input "true"
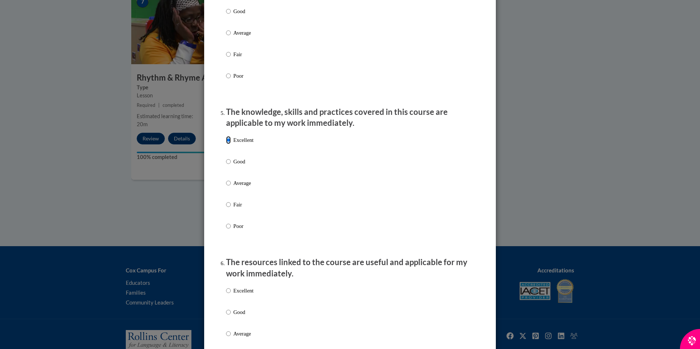
scroll to position [692, 0]
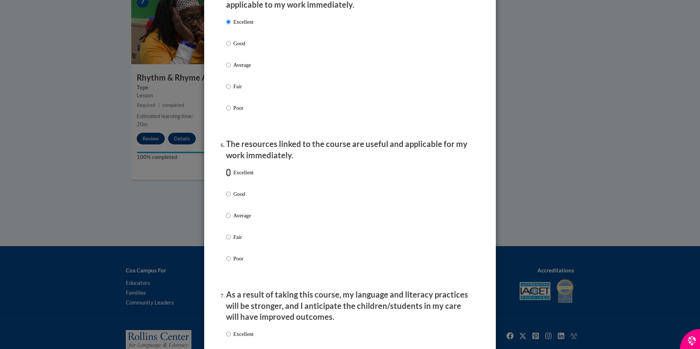
click at [226, 176] on input "Excellent" at bounding box center [228, 172] width 5 height 8
radio input "true"
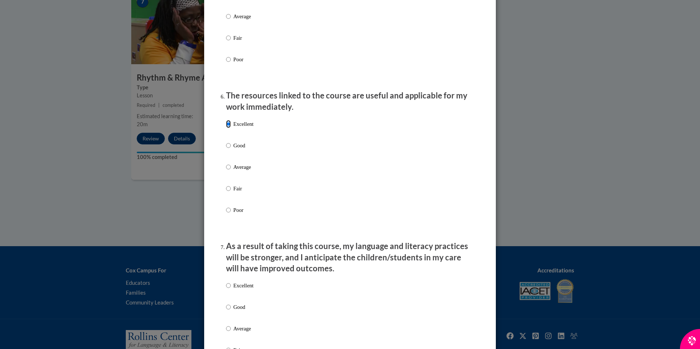
scroll to position [838, 0]
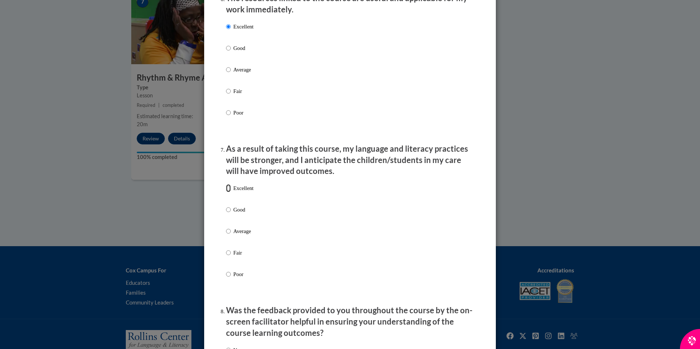
click at [226, 192] on input "Excellent" at bounding box center [228, 188] width 5 height 8
radio input "true"
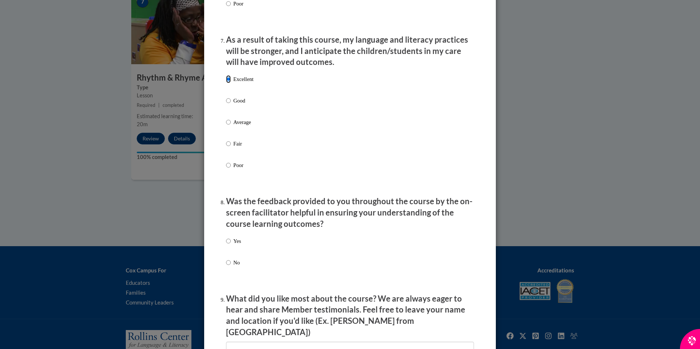
scroll to position [947, 0]
click at [226, 244] on input "Yes" at bounding box center [228, 240] width 5 height 8
radio input "true"
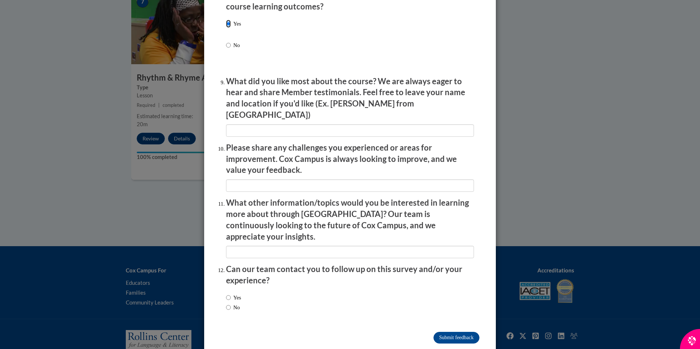
scroll to position [1165, 0]
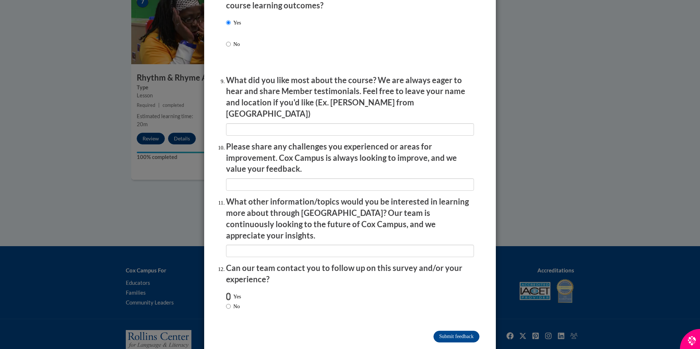
click at [227, 292] on input "Yes" at bounding box center [228, 296] width 5 height 8
radio input "true"
click at [227, 302] on input "No" at bounding box center [228, 306] width 5 height 8
radio input "true"
click at [440, 330] on input "Submit feedback" at bounding box center [456, 336] width 46 height 12
